Goal: Task Accomplishment & Management: Complete application form

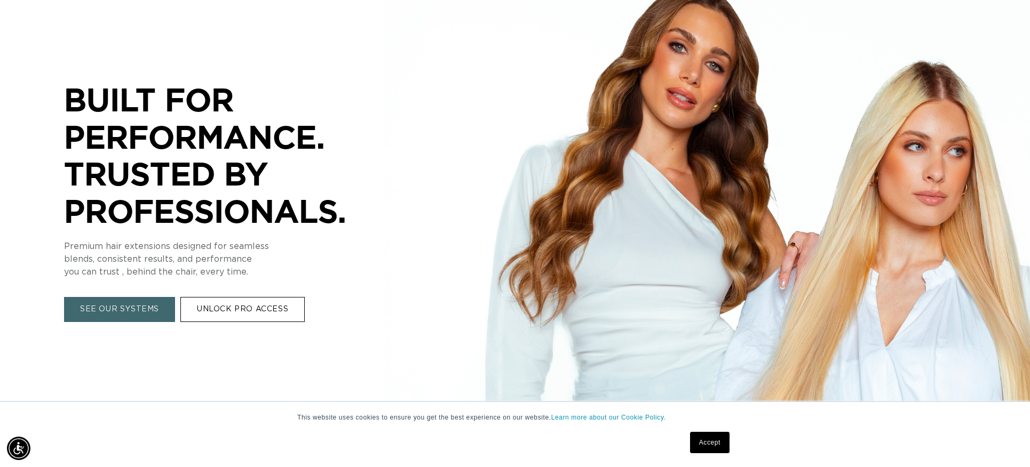
scroll to position [0, 1897]
click at [709, 444] on link "Accept" at bounding box center [709, 442] width 39 height 21
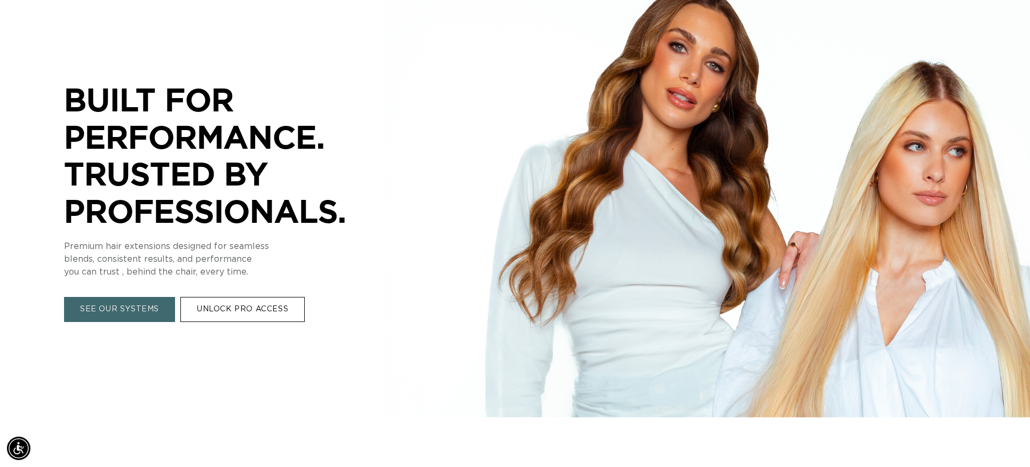
click at [248, 310] on link "UNLOCK PRO ACCESS" at bounding box center [242, 310] width 124 height 25
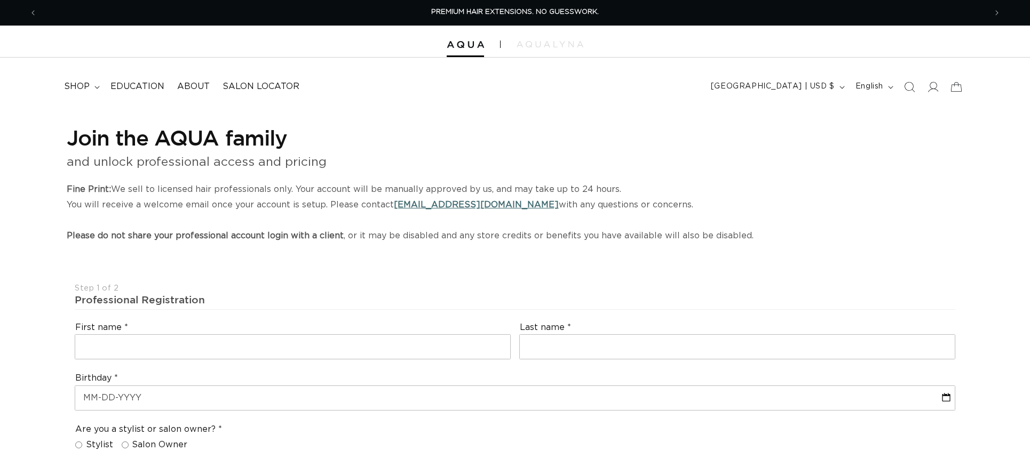
select select "US"
select select "[GEOGRAPHIC_DATA]"
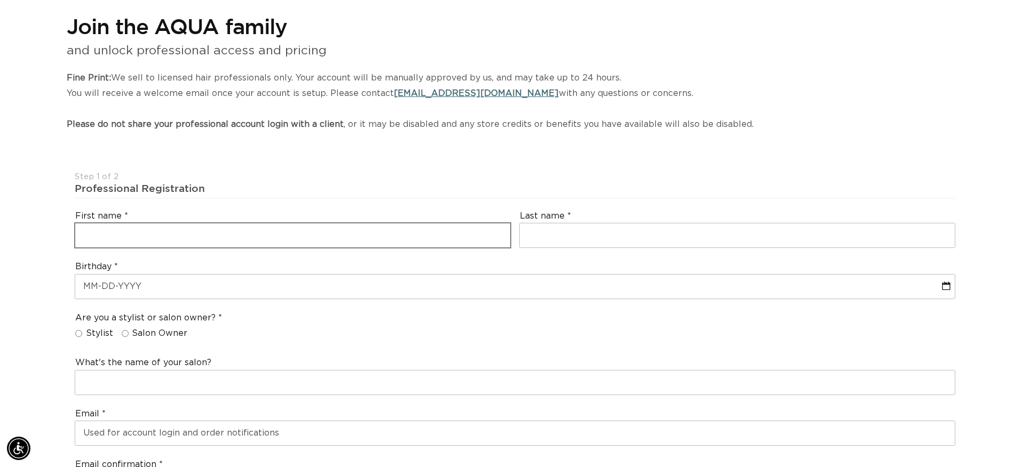
scroll to position [0, 949]
click at [171, 238] on input "text" at bounding box center [292, 236] width 435 height 24
type input "[PERSON_NAME]"
click at [559, 236] on input "text" at bounding box center [737, 236] width 435 height 24
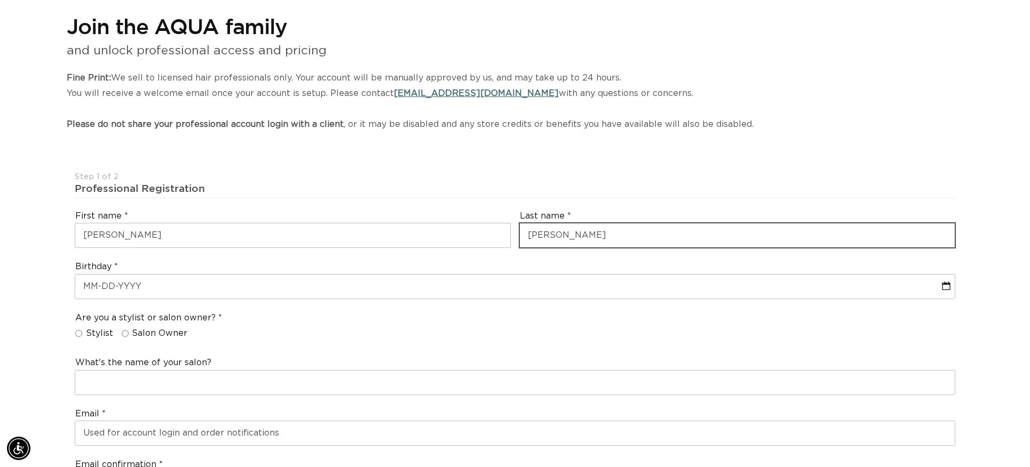
type input "[PERSON_NAME]"
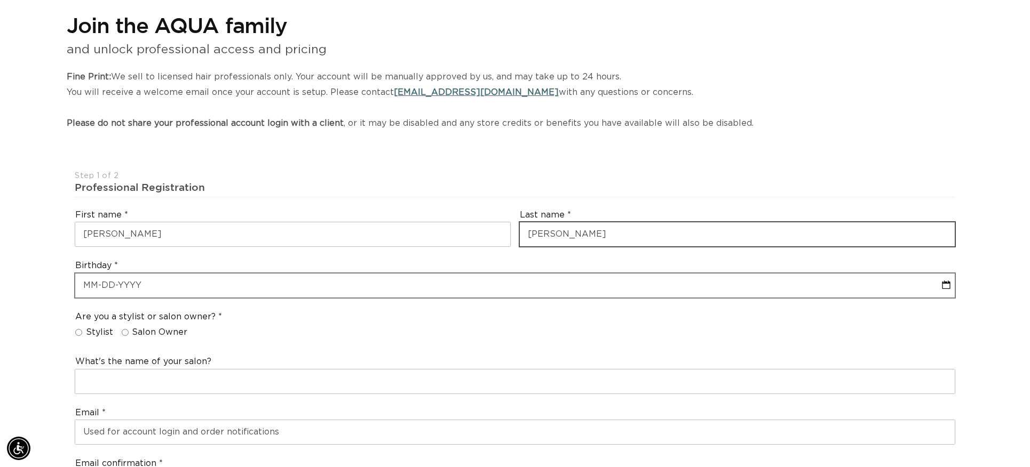
scroll to position [0, 0]
click at [188, 282] on input "text" at bounding box center [514, 286] width 879 height 24
select select "7"
select select "2025"
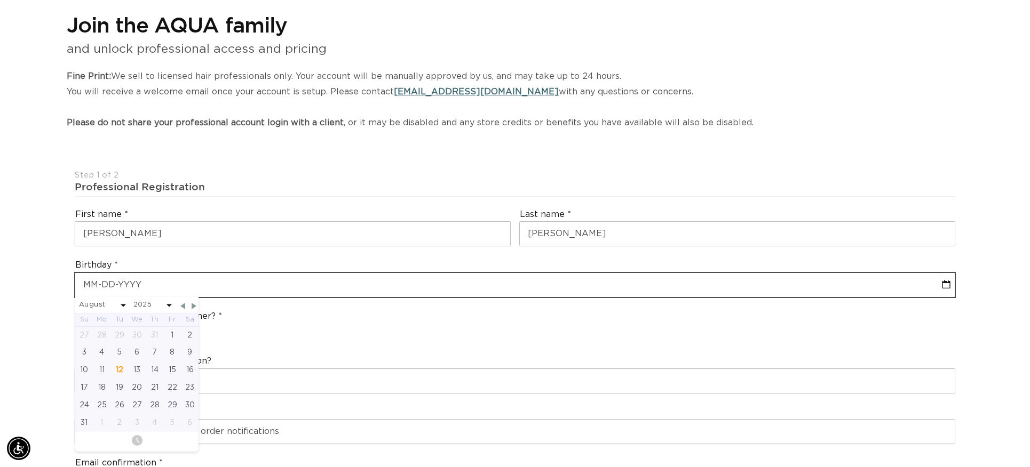
scroll to position [0, 1897]
type input "1"
select select "7"
select select "2025"
type input "12"
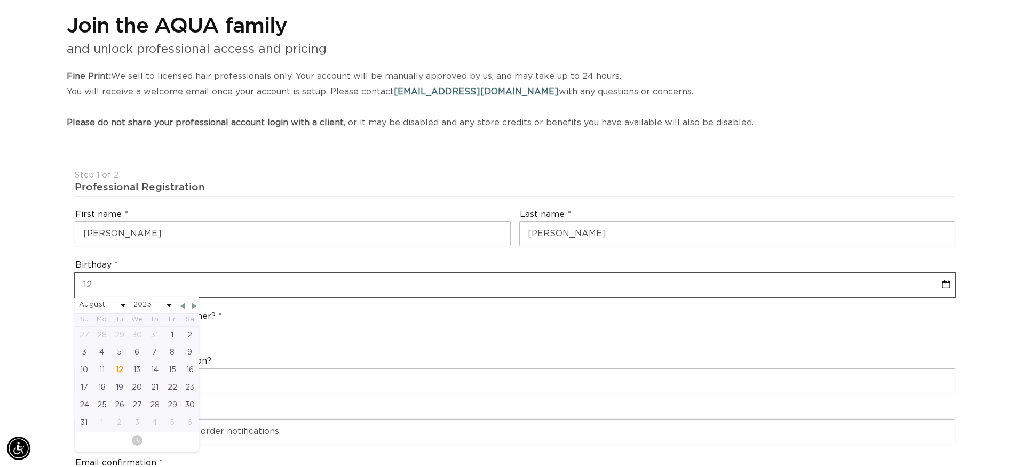
select select "7"
select select "2025"
type input "12-10-1"
select select "7"
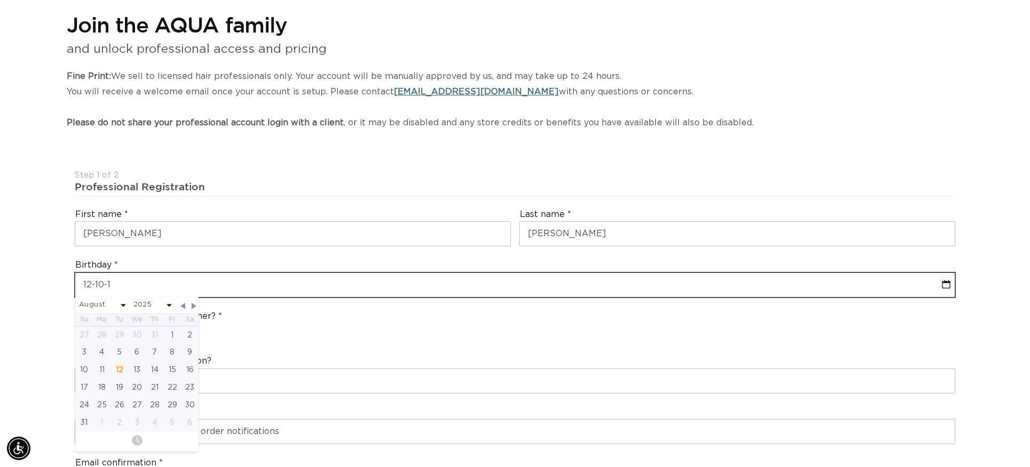
select select "2025"
type input "[DATE]"
select select "11"
select select "1964"
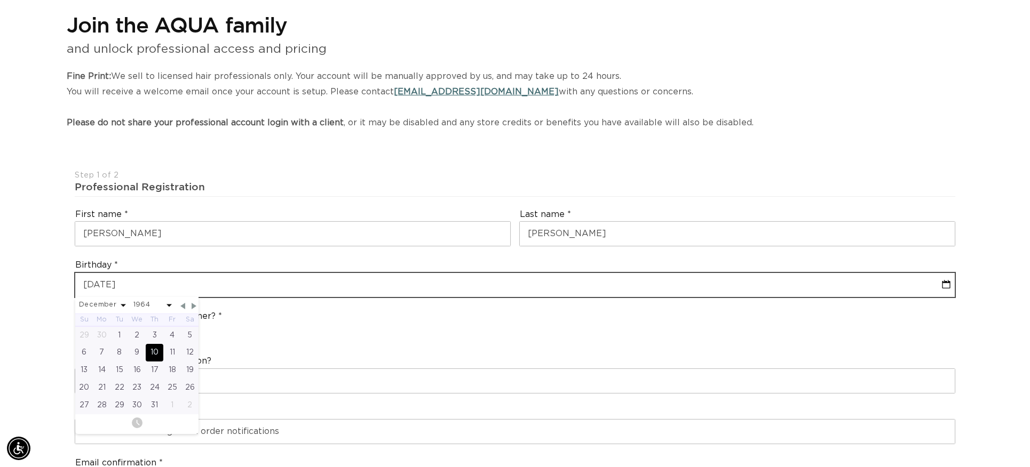
type input "[DATE]"
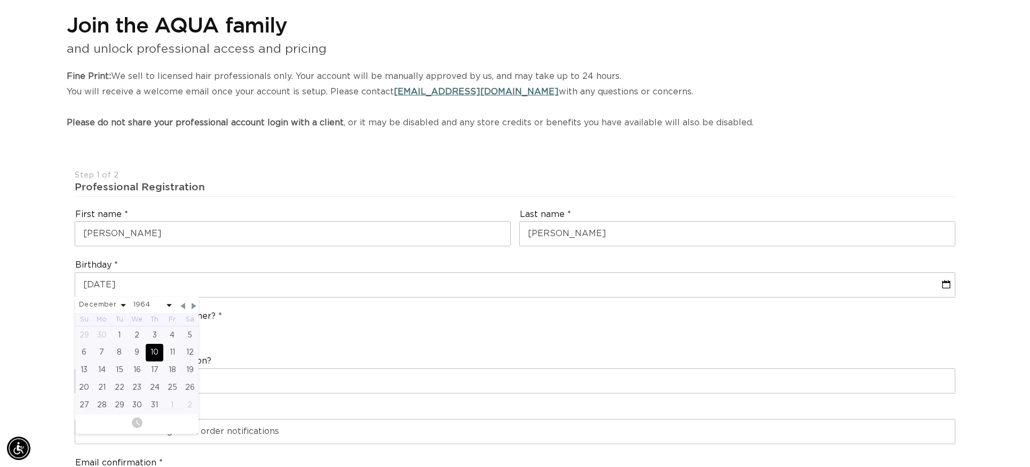
click at [301, 324] on div "Are you a stylist or salon owner? Stylist Salon Owner" at bounding box center [514, 326] width 889 height 41
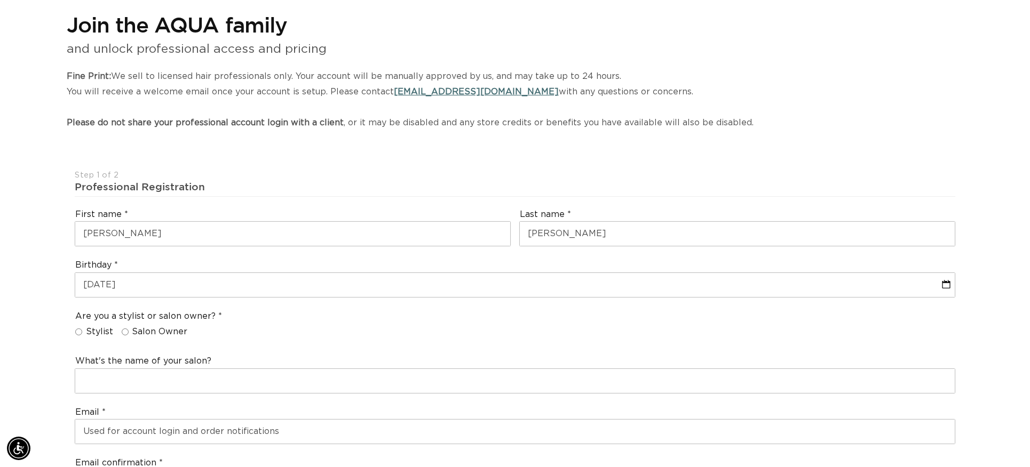
scroll to position [0, 1897]
click at [125, 331] on input "Salon Owner" at bounding box center [125, 332] width 7 height 7
radio input "true"
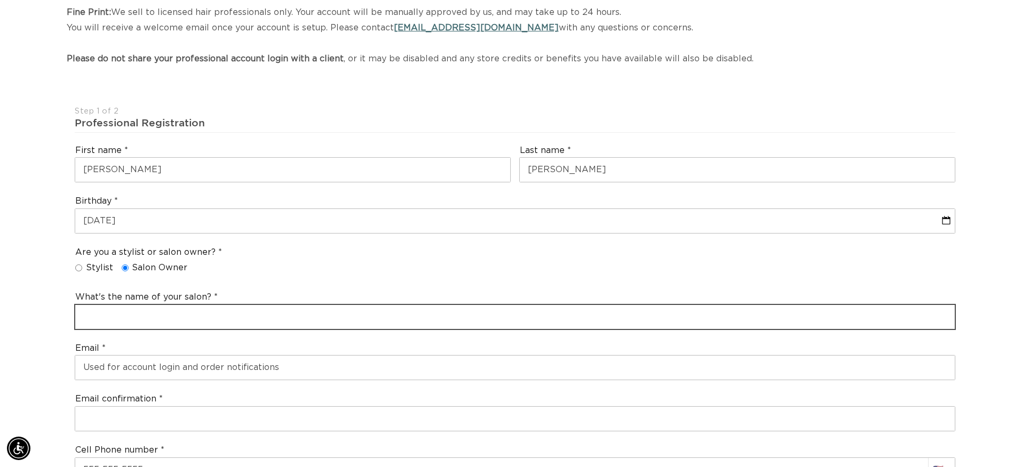
click at [220, 314] on input "text" at bounding box center [514, 317] width 879 height 24
type input "V"
type input "Caledonia Hair Company"
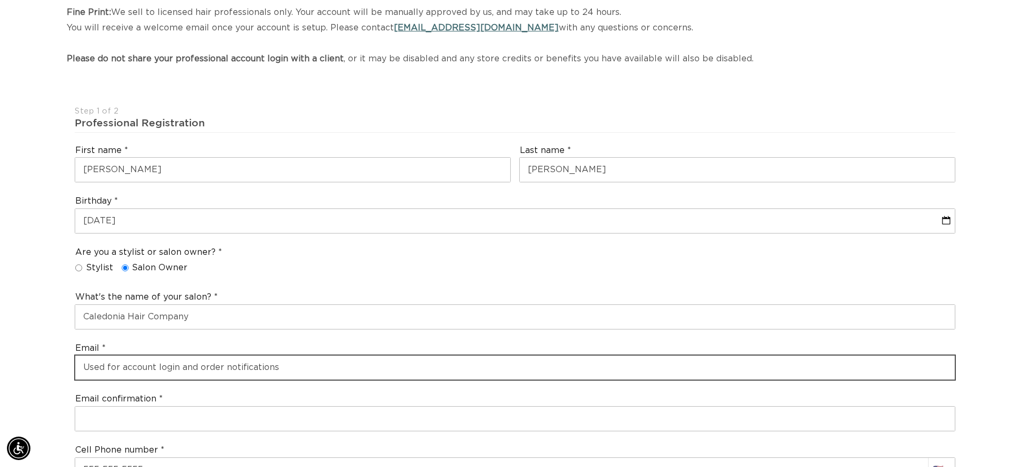
click at [153, 368] on input "email" at bounding box center [514, 368] width 879 height 24
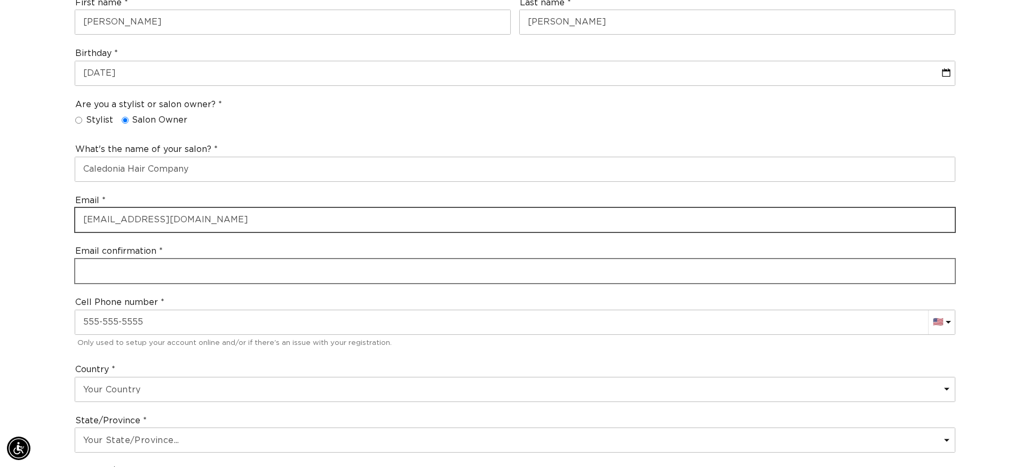
type input "[EMAIL_ADDRESS][DOMAIN_NAME]"
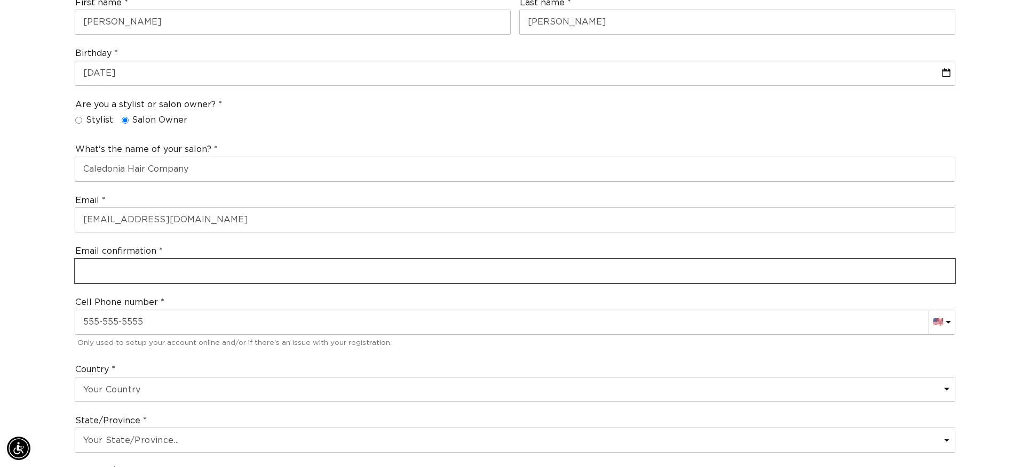
click at [128, 273] on input "email" at bounding box center [514, 271] width 879 height 24
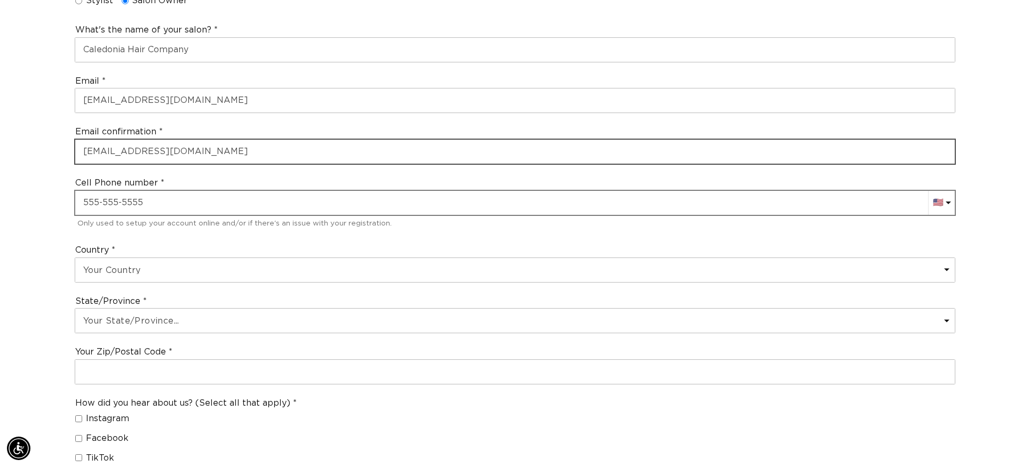
type input "[EMAIL_ADDRESS][DOMAIN_NAME]"
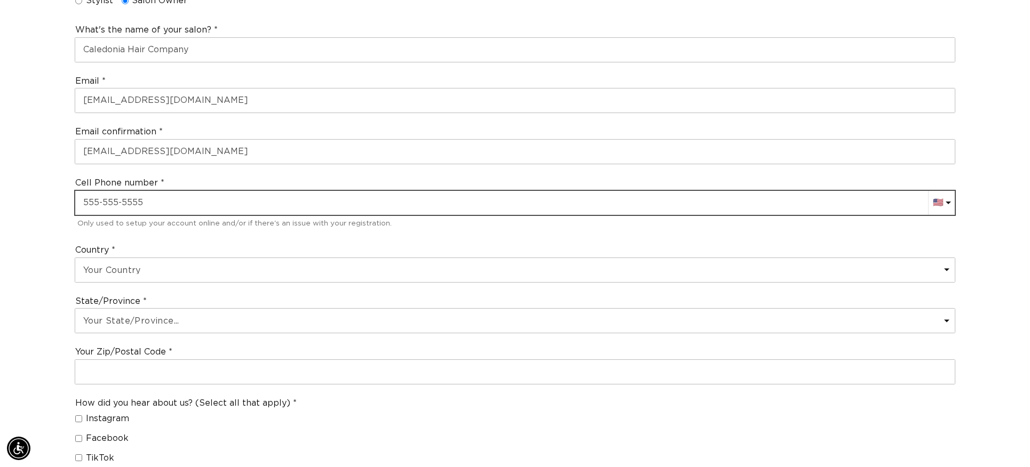
click at [180, 204] on input "text" at bounding box center [514, 203] width 879 height 24
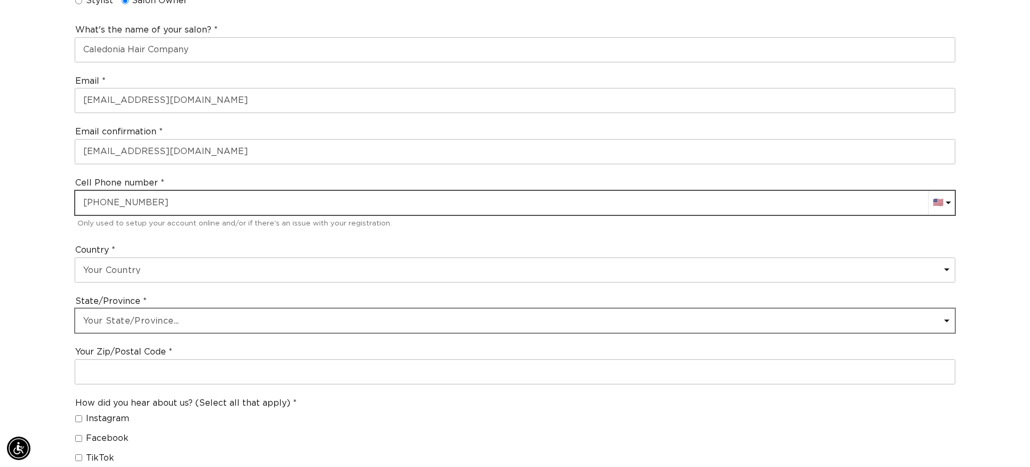
type input "[PHONE_NUMBER]"
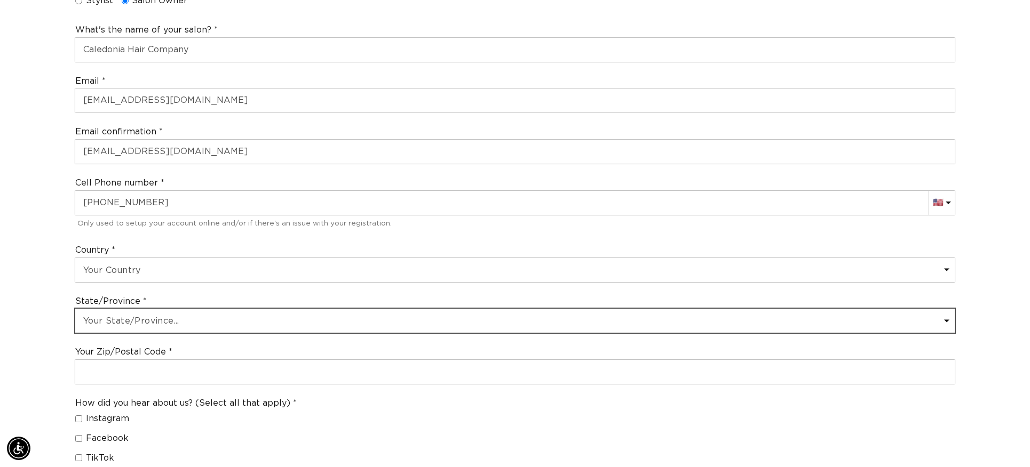
click at [203, 318] on select "Your State/Province... [US_STATE] [US_STATE] [US_STATE] [US_STATE] [US_STATE] […" at bounding box center [514, 321] width 879 height 24
select select "[US_STATE]"
click at [75, 309] on select "Your State/Province... [US_STATE] [US_STATE] [US_STATE] [US_STATE] [US_STATE] […" at bounding box center [514, 321] width 879 height 24
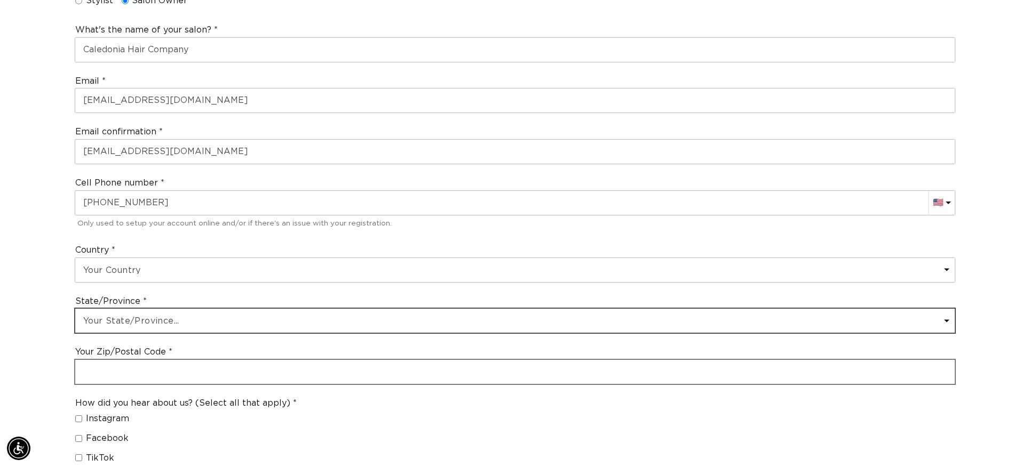
scroll to position [0, 0]
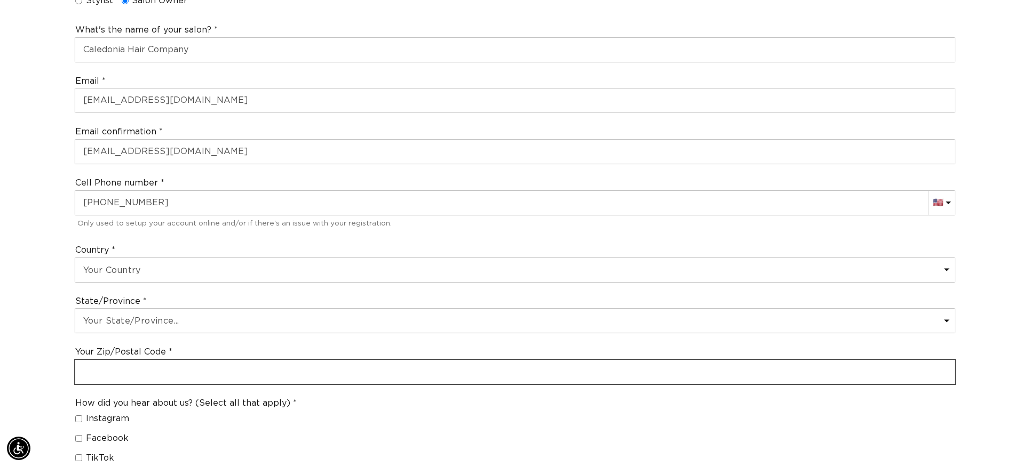
click at [149, 372] on input "text" at bounding box center [514, 372] width 879 height 24
type input "49316"
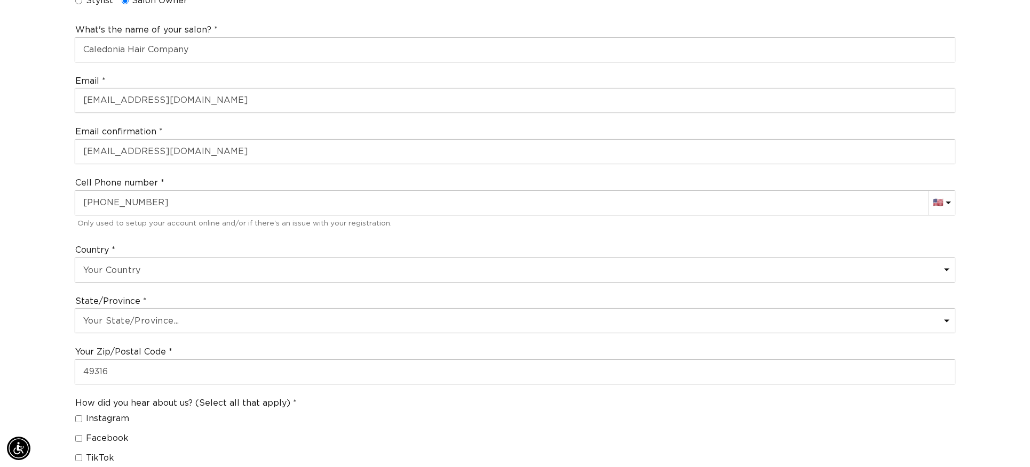
click at [66, 344] on div "Join the AQUA family and unlock professional access and pricing Fine Print: We …" at bounding box center [515, 268] width 1024 height 1206
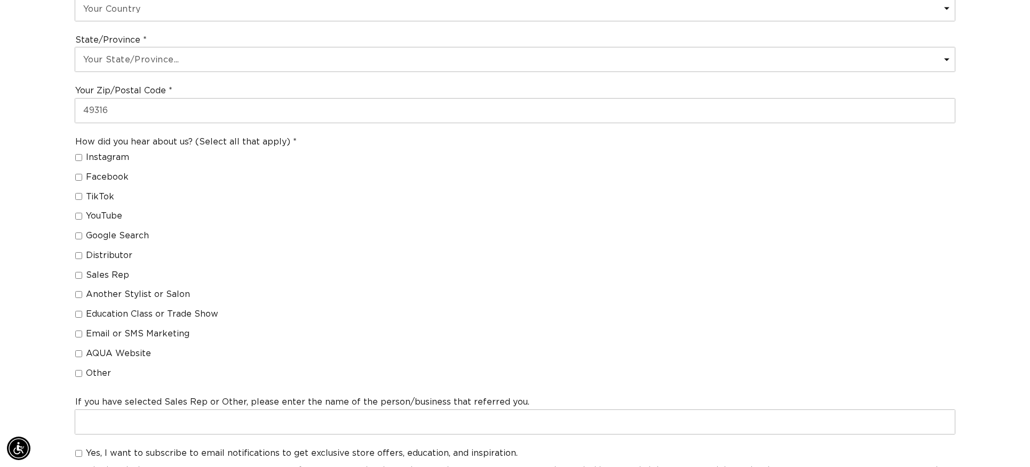
scroll to position [0, 0]
click at [80, 295] on input "Another Stylist or Salon" at bounding box center [78, 294] width 7 height 7
checkbox input "true"
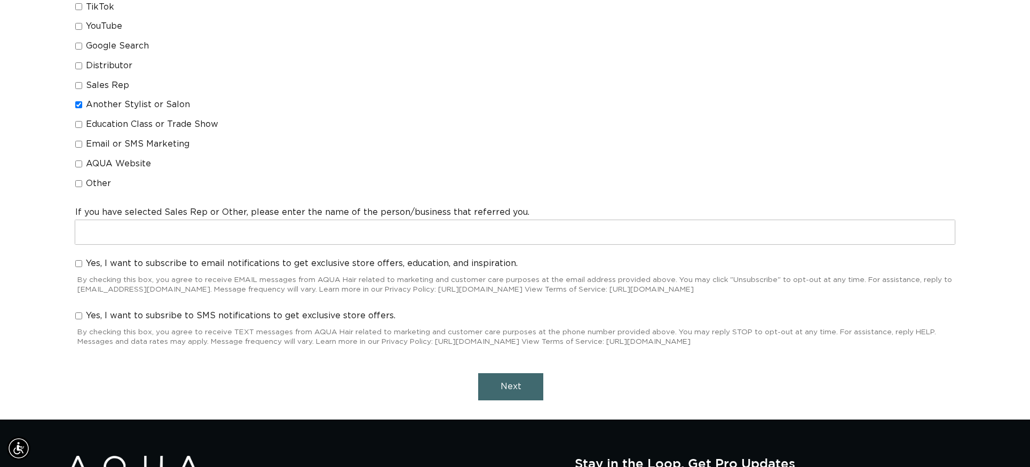
scroll to position [904, 0]
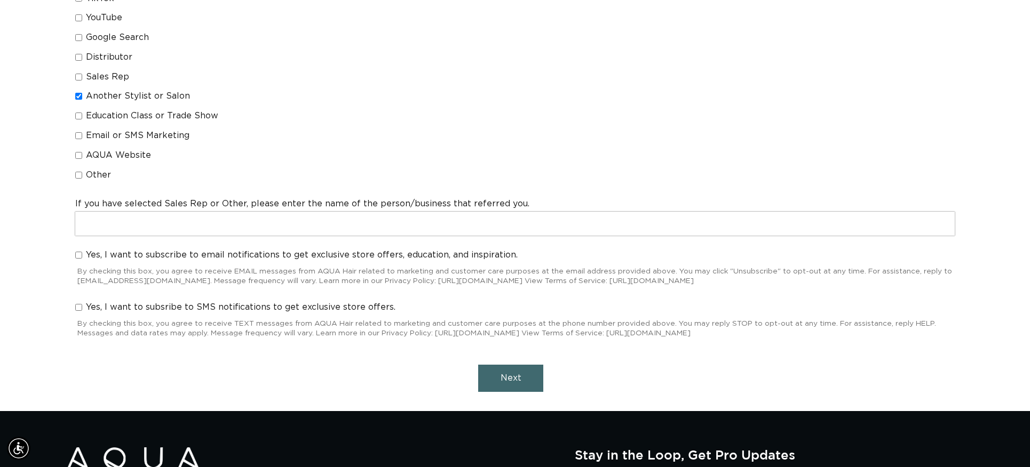
click at [80, 255] on input "Yes, I want to subscribe to email notifications to get exclusive store offers, …" at bounding box center [78, 255] width 7 height 7
checkbox input "true"
click at [516, 377] on span "Next" at bounding box center [510, 378] width 21 height 9
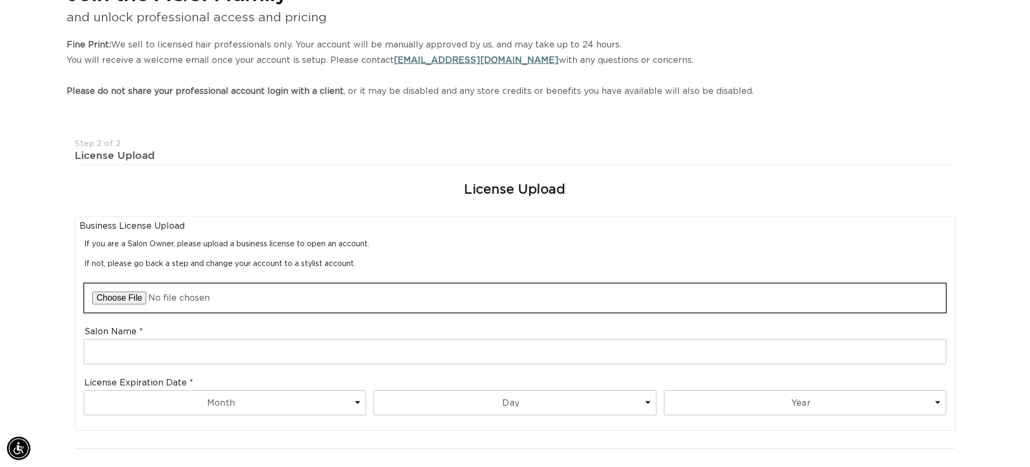
click at [125, 298] on input "file" at bounding box center [514, 298] width 861 height 29
type input "C:\fakepath\salon license 2025.pdf"
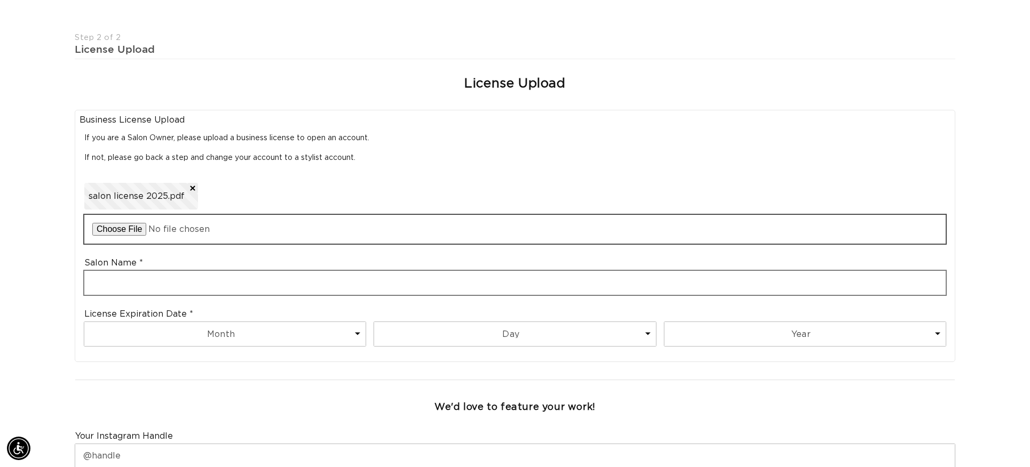
scroll to position [252, 0]
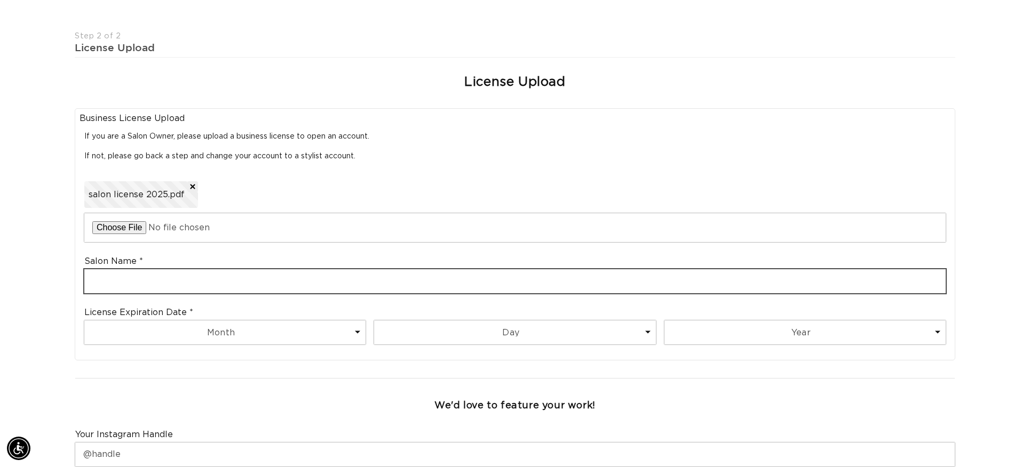
click at [199, 281] on input "text" at bounding box center [514, 281] width 861 height 24
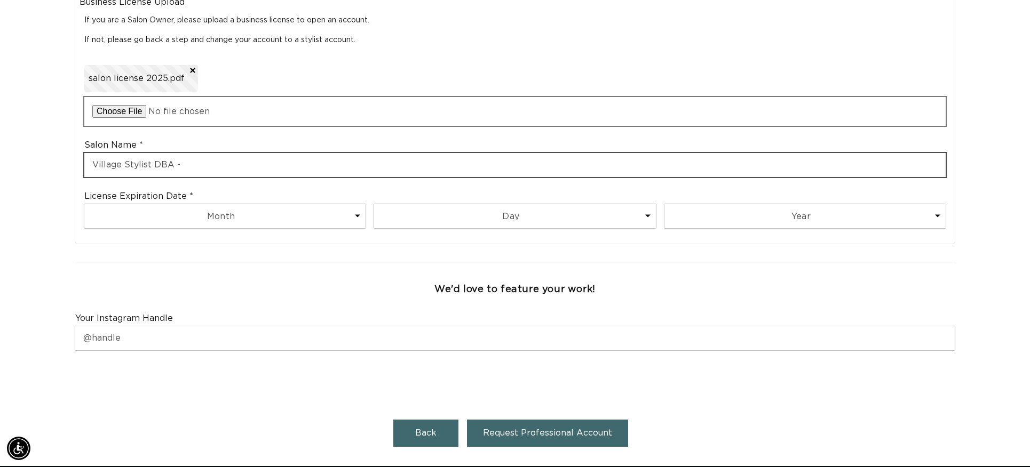
scroll to position [0, 1897]
type input "Village Stylist DBA -"
